Goal: Task Accomplishment & Management: Manage account settings

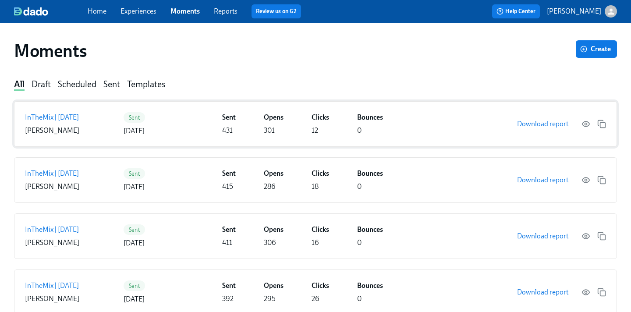
click at [78, 114] on p "InTheMix | [DATE]" at bounding box center [52, 118] width 54 height 10
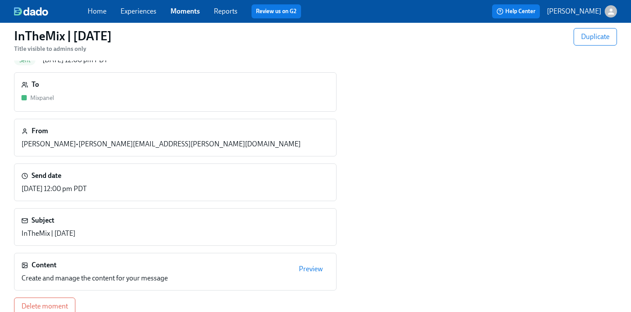
scroll to position [37, 0]
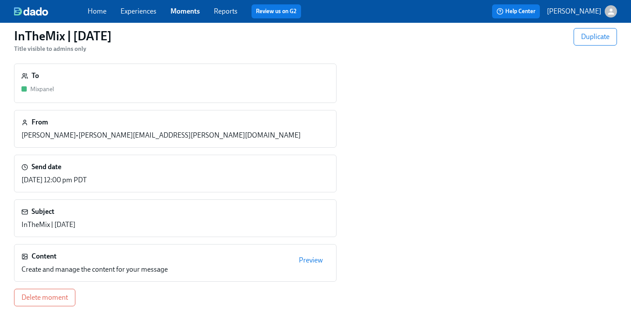
click at [317, 259] on span "Preview" at bounding box center [311, 260] width 24 height 9
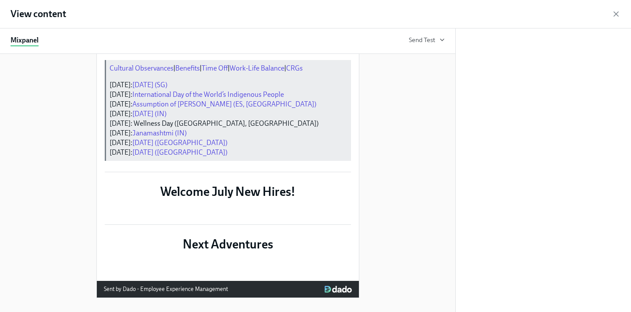
scroll to position [1549, 0]
click at [611, 18] on div "View content" at bounding box center [315, 14] width 631 height 29
click at [611, 15] on div "View content" at bounding box center [315, 14] width 631 height 29
click at [613, 12] on icon "button" at bounding box center [616, 14] width 9 height 9
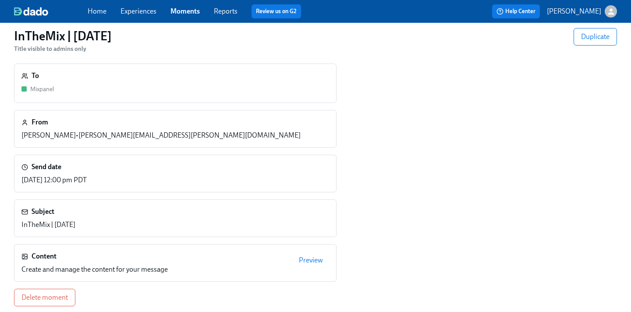
scroll to position [0, 0]
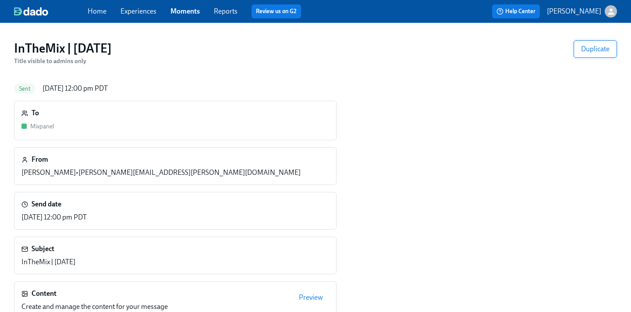
click at [595, 46] on span "Duplicate" at bounding box center [595, 49] width 29 height 9
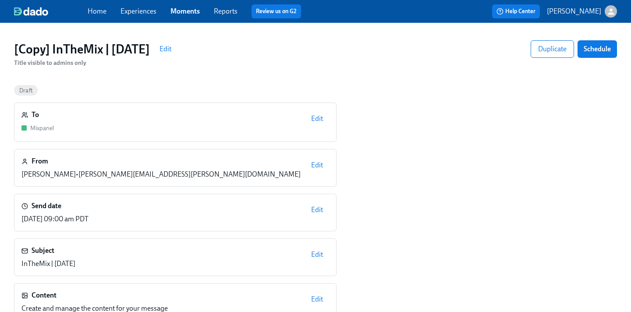
click at [171, 47] on span "Edit" at bounding box center [166, 49] width 12 height 9
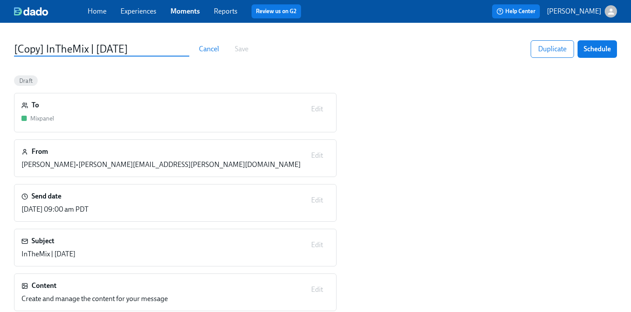
drag, startPoint x: 46, startPoint y: 48, endPoint x: 8, endPoint y: 46, distance: 38.2
click at [8, 46] on div "[Copy] InTheMix | [DATE] Cancel Save Duplicate Schedule" at bounding box center [315, 49] width 617 height 32
click at [71, 47] on input "InTheMix | [DATE]" at bounding box center [101, 49] width 175 height 14
type input "InTheMix | [DATE]"
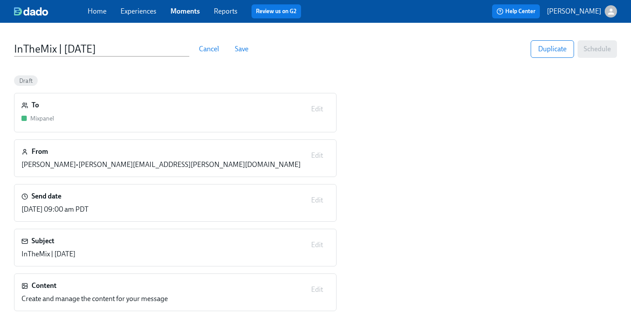
click at [245, 47] on span "Save" at bounding box center [242, 49] width 14 height 9
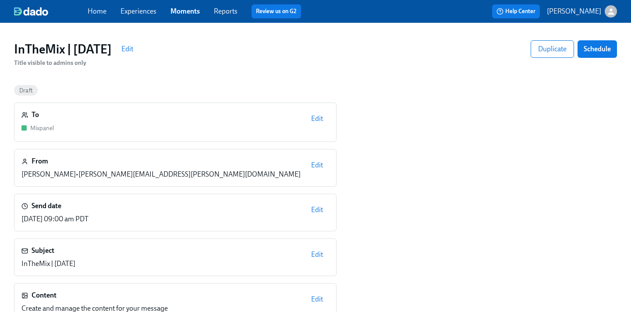
click at [322, 255] on span "Edit" at bounding box center [317, 254] width 12 height 9
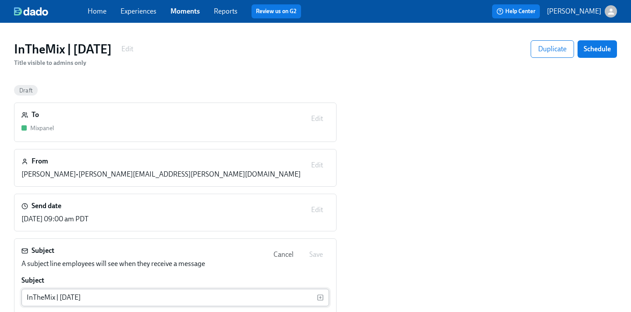
click at [69, 299] on input "InTheMix | [DATE]" at bounding box center [169, 298] width 296 height 18
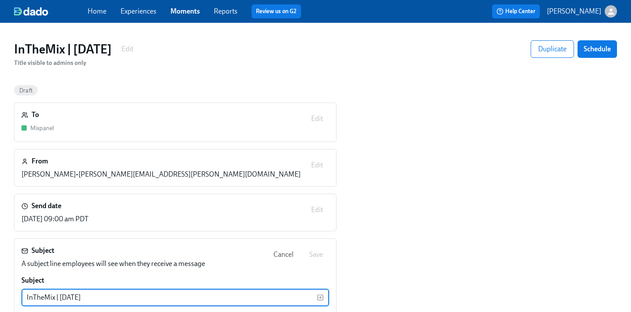
click at [69, 299] on input "InTheMix | [DATE]" at bounding box center [169, 298] width 296 height 18
type input "InTheMix | [DATE]"
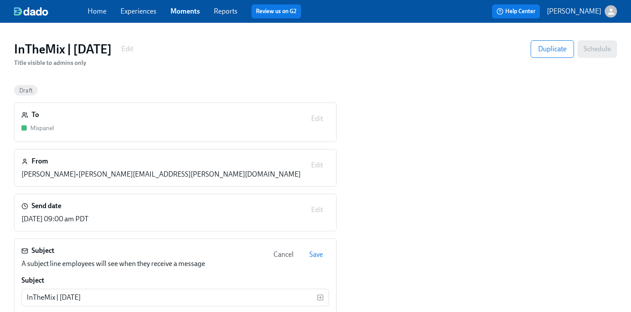
click at [317, 257] on span "Save" at bounding box center [317, 254] width 14 height 9
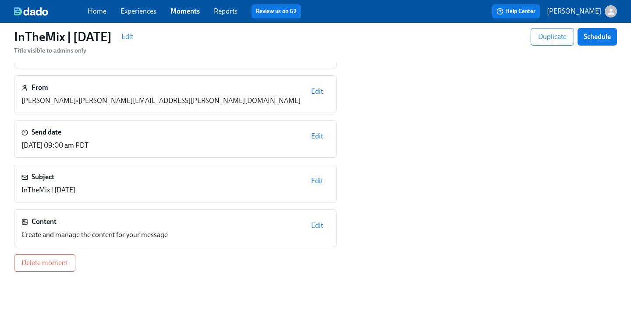
scroll to position [75, 0]
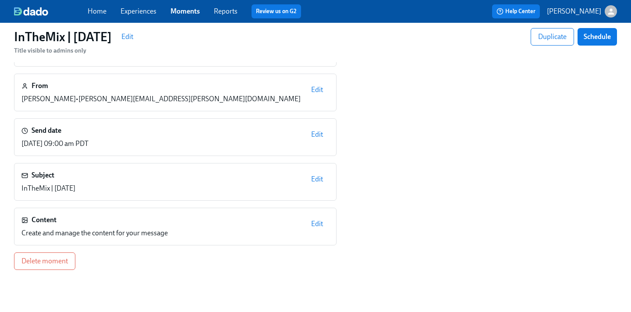
click at [317, 221] on span "Edit" at bounding box center [317, 224] width 12 height 9
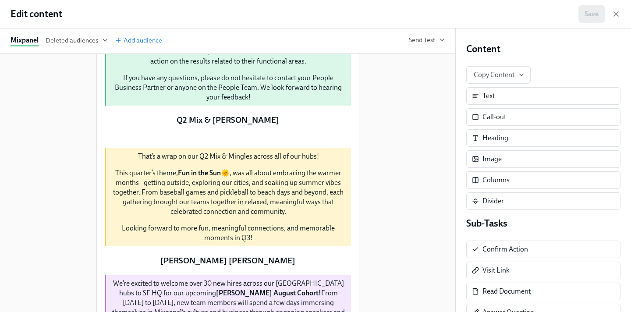
scroll to position [173, 0]
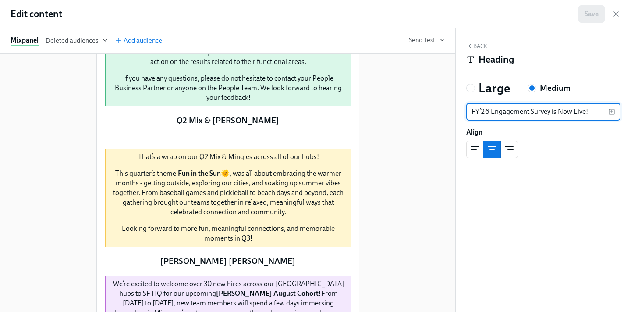
click at [538, 111] on input "FY’26 Engagement Survey is Now Live!" at bounding box center [538, 112] width 142 height 18
type input "Growth Cycle"
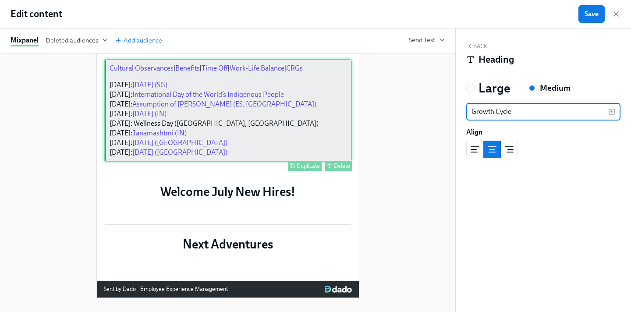
scroll to position [1274, 0]
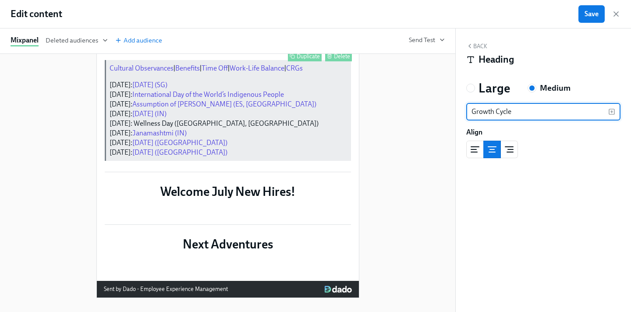
click at [193, 52] on div "August Holidays Duplicate Delete" at bounding box center [228, 44] width 248 height 18
click at [478, 107] on input "August Holidays" at bounding box center [538, 112] width 142 height 18
type input "September Holidays"
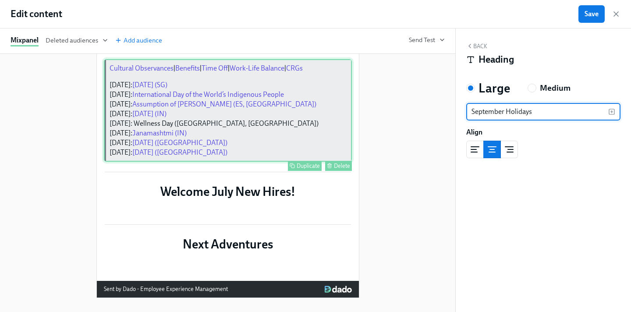
scroll to position [1396, 0]
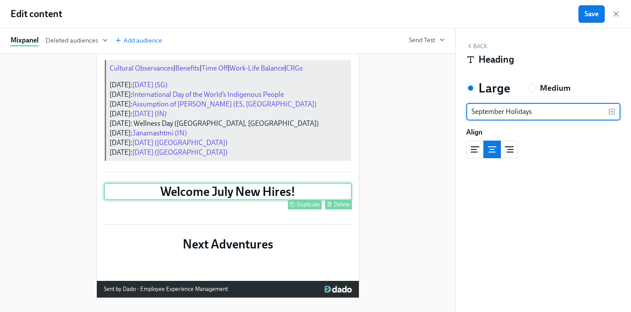
click at [230, 183] on div "Welcome July New Hires! Duplicate Delete" at bounding box center [228, 192] width 248 height 18
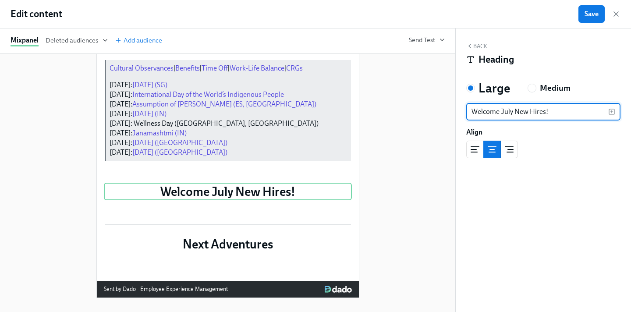
click at [508, 108] on input "Welcome July New Hires!" at bounding box center [538, 112] width 142 height 18
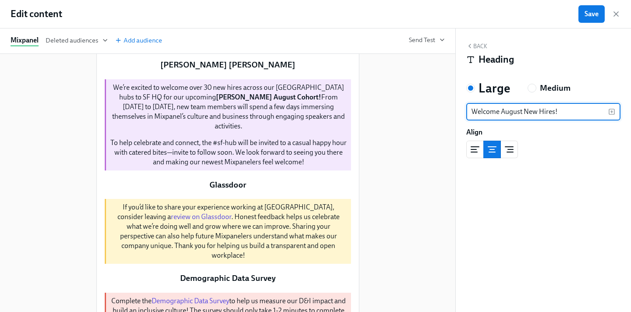
scroll to position [68, 0]
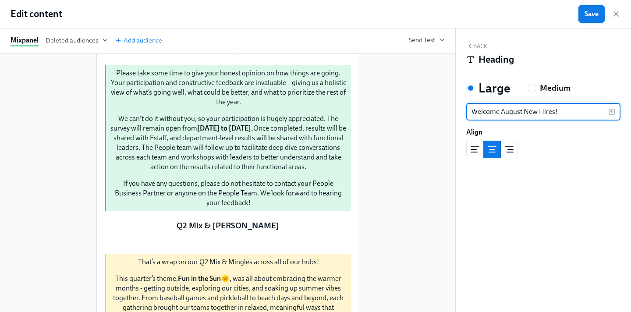
type input "Welcome August New Hires!"
click at [593, 14] on span "Save" at bounding box center [592, 14] width 14 height 9
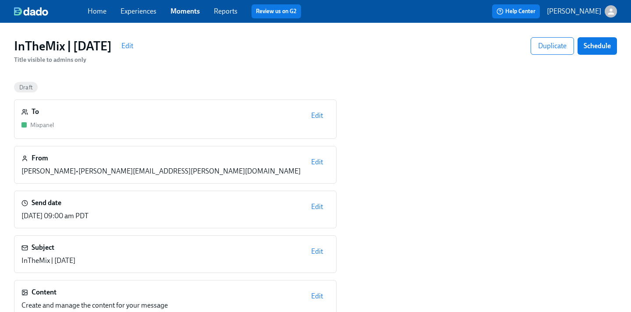
scroll to position [0, 0]
